Goal: Task Accomplishment & Management: Complete application form

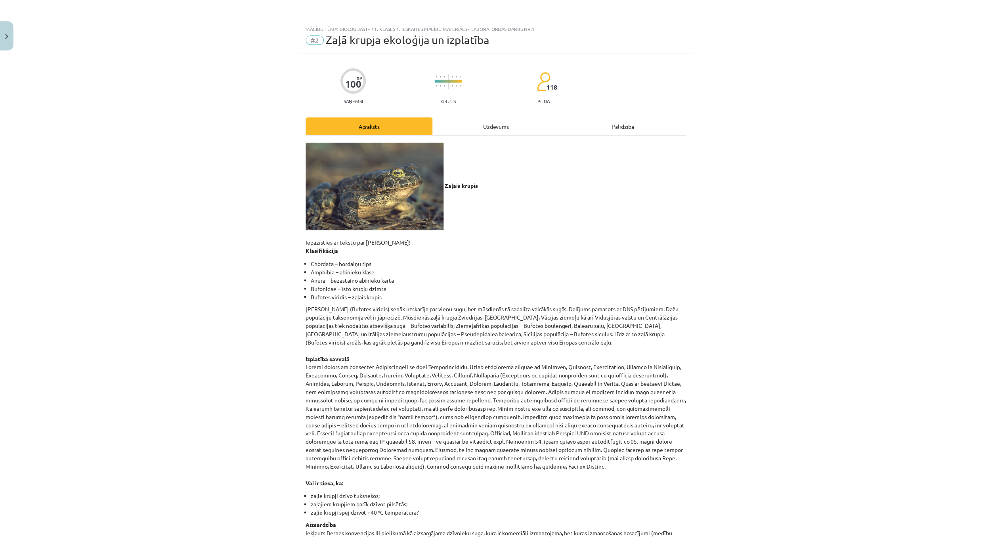
scroll to position [838, 0]
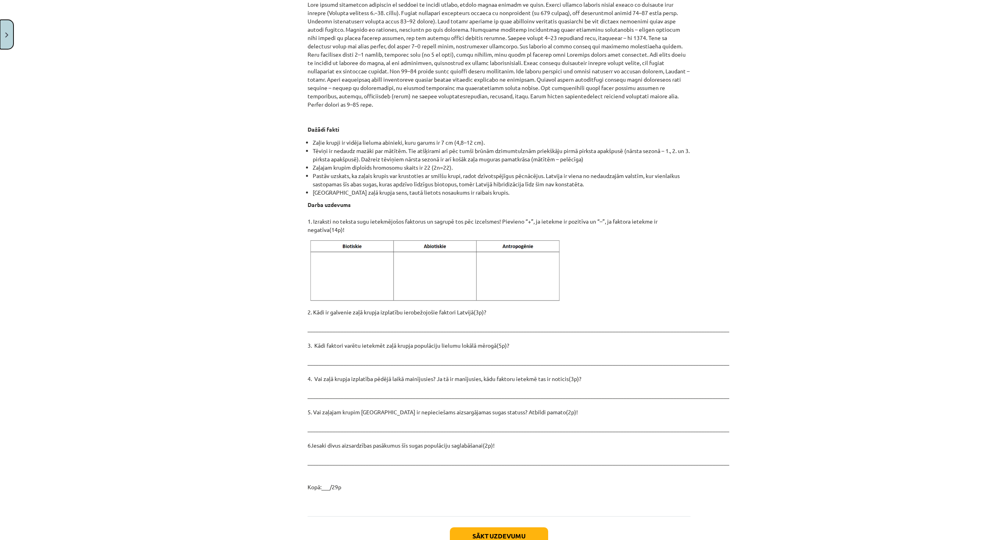
click at [6, 25] on button "Close" at bounding box center [6, 34] width 13 height 29
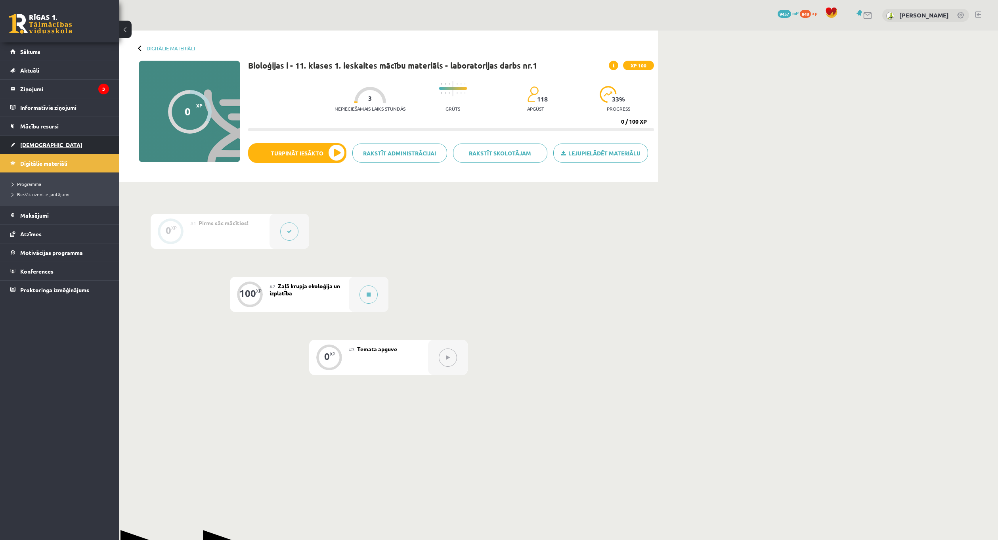
click at [38, 137] on link "[DEMOGRAPHIC_DATA]" at bounding box center [59, 145] width 99 height 18
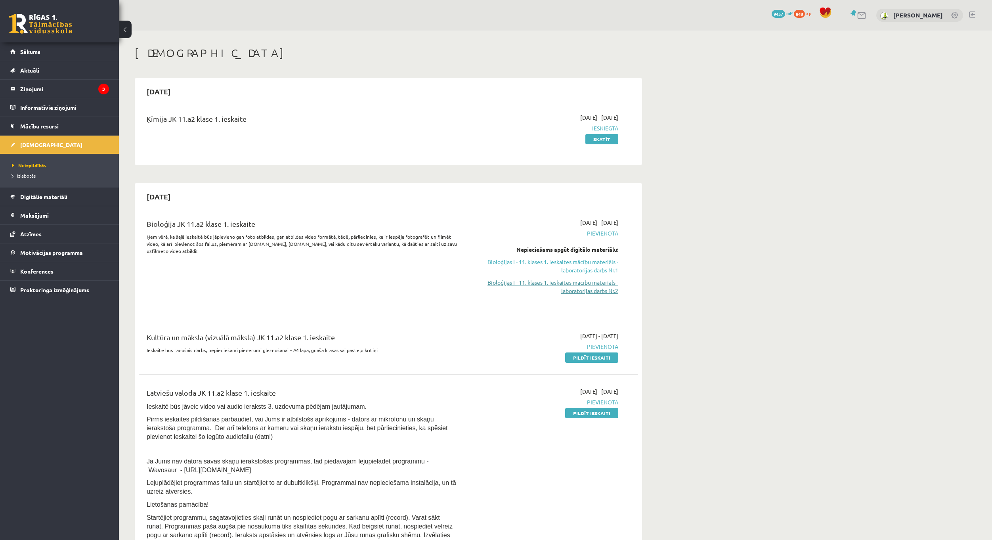
click at [553, 294] on link "Bioloģijas I - 11. klases 1. ieskaites mācību materiāls - laboratorijas darbs N…" at bounding box center [543, 286] width 149 height 17
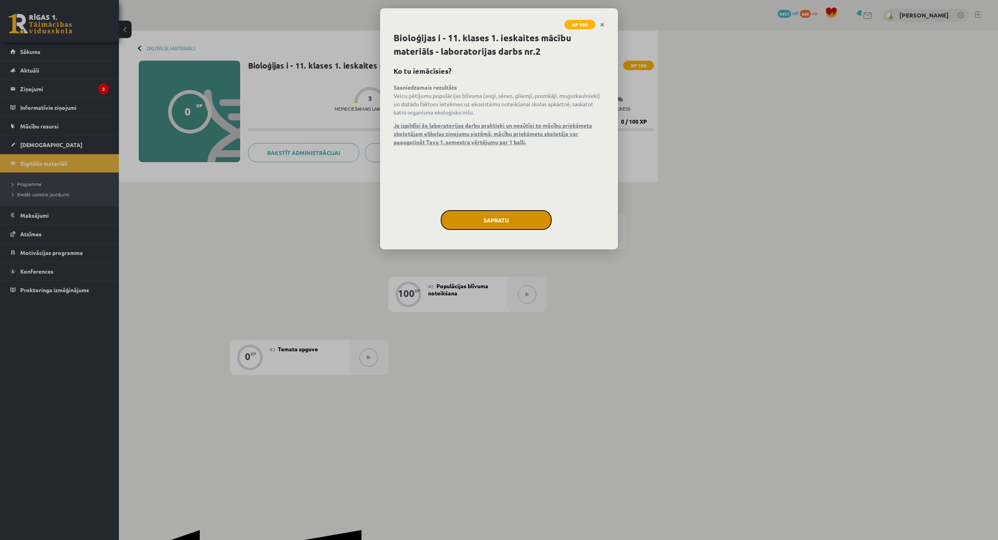
click at [520, 215] on button "Sapratu" at bounding box center [496, 220] width 111 height 20
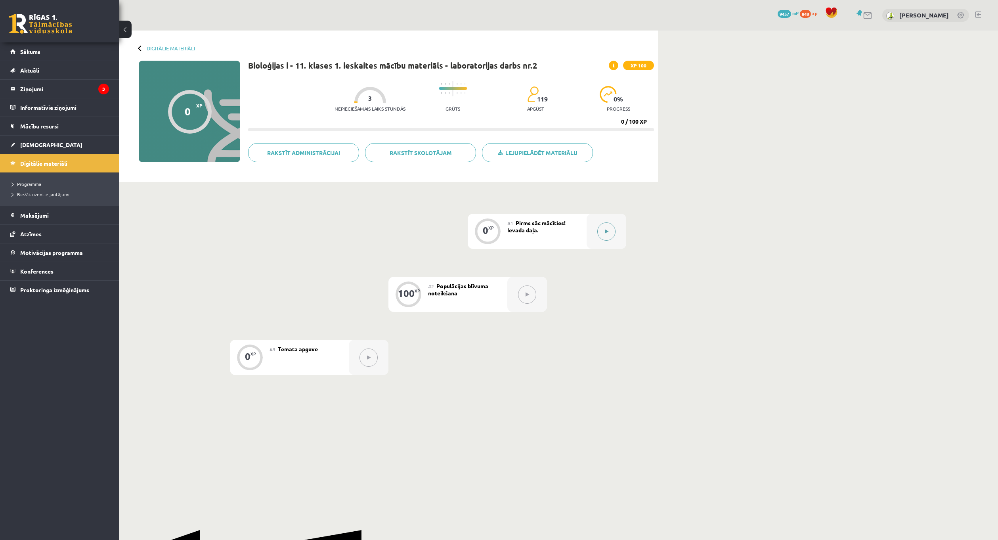
click at [609, 231] on button at bounding box center [606, 231] width 18 height 18
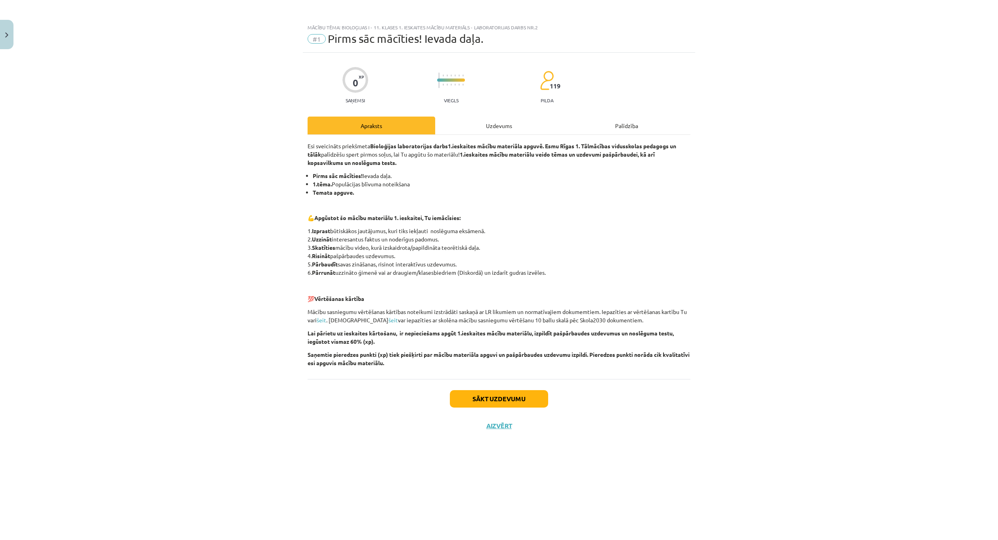
click at [511, 122] on div "Uzdevums" at bounding box center [499, 126] width 128 height 18
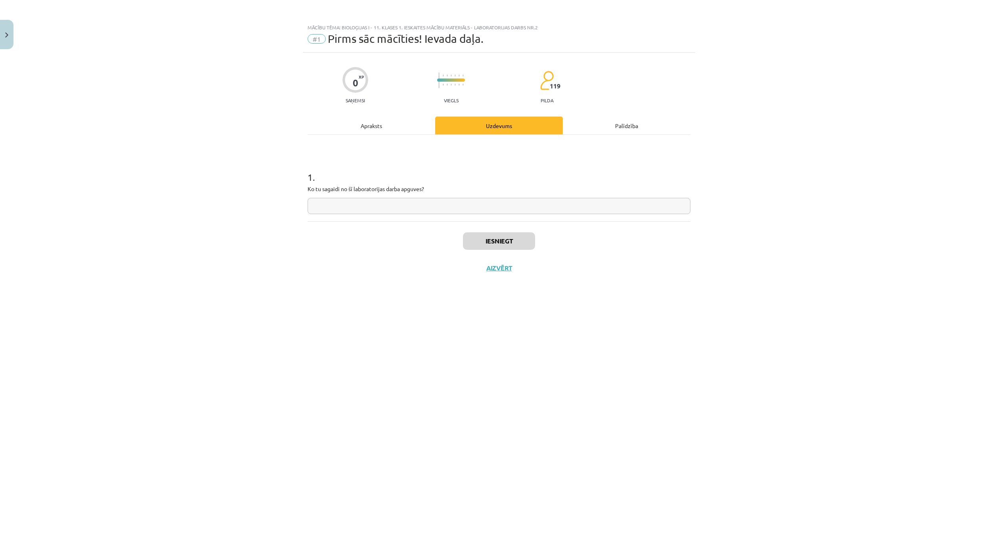
click at [467, 216] on div "1 . Ko tu sagaidi no šī laboratorijas darba apguves?" at bounding box center [499, 178] width 383 height 86
click at [464, 209] on input "text" at bounding box center [499, 206] width 383 height 16
type input "*"
click at [499, 243] on button "Iesniegt" at bounding box center [499, 240] width 72 height 17
click at [522, 272] on button "Nākamā nodarbība" at bounding box center [499, 273] width 78 height 18
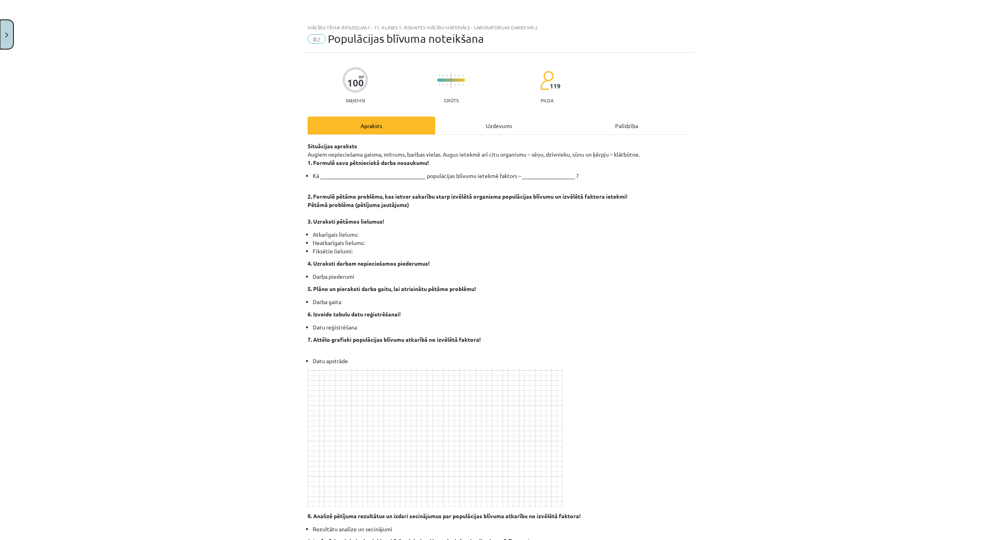
click at [4, 39] on button "Close" at bounding box center [6, 34] width 13 height 29
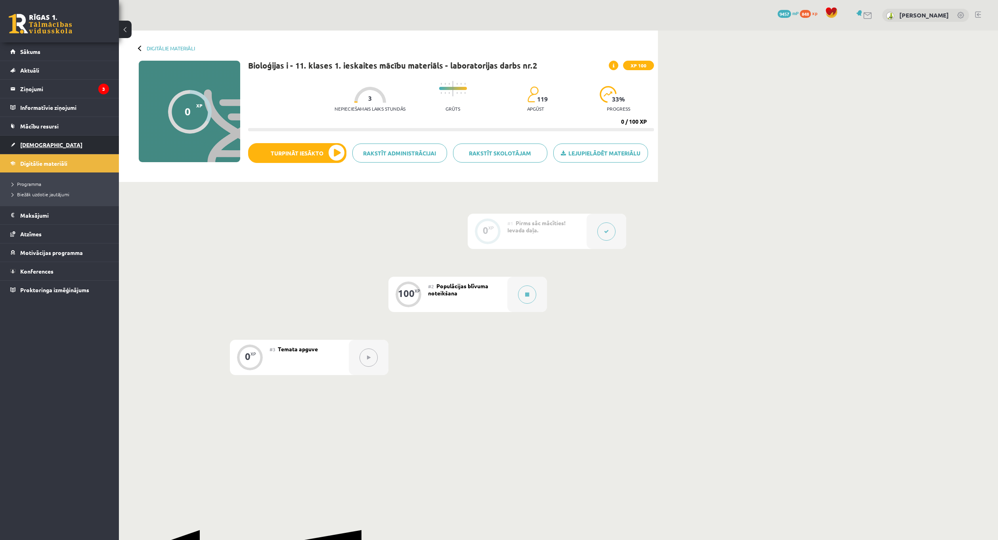
click at [54, 145] on link "[DEMOGRAPHIC_DATA]" at bounding box center [59, 145] width 99 height 18
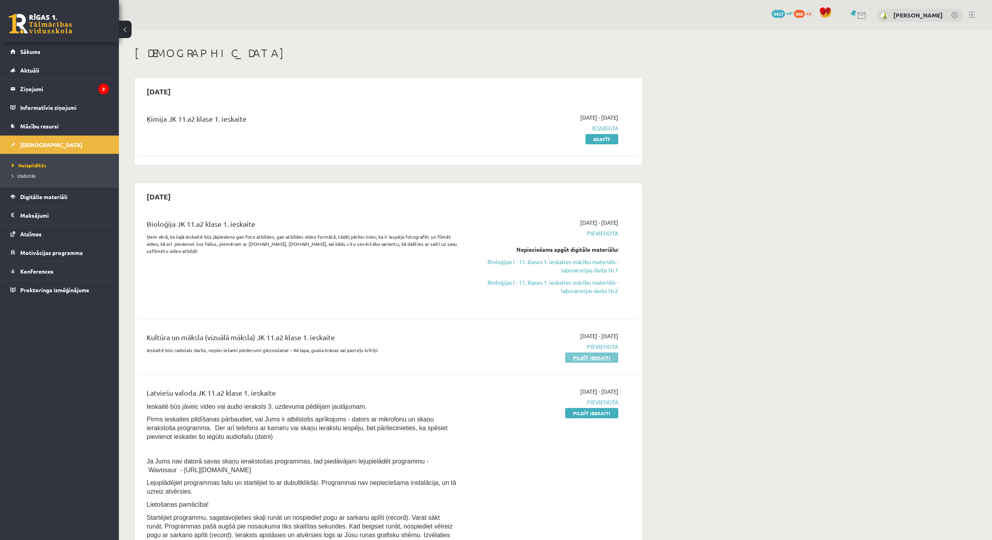
click at [585, 360] on link "Pildīt ieskaiti" at bounding box center [591, 357] width 53 height 10
